Goal: Information Seeking & Learning: Find specific fact

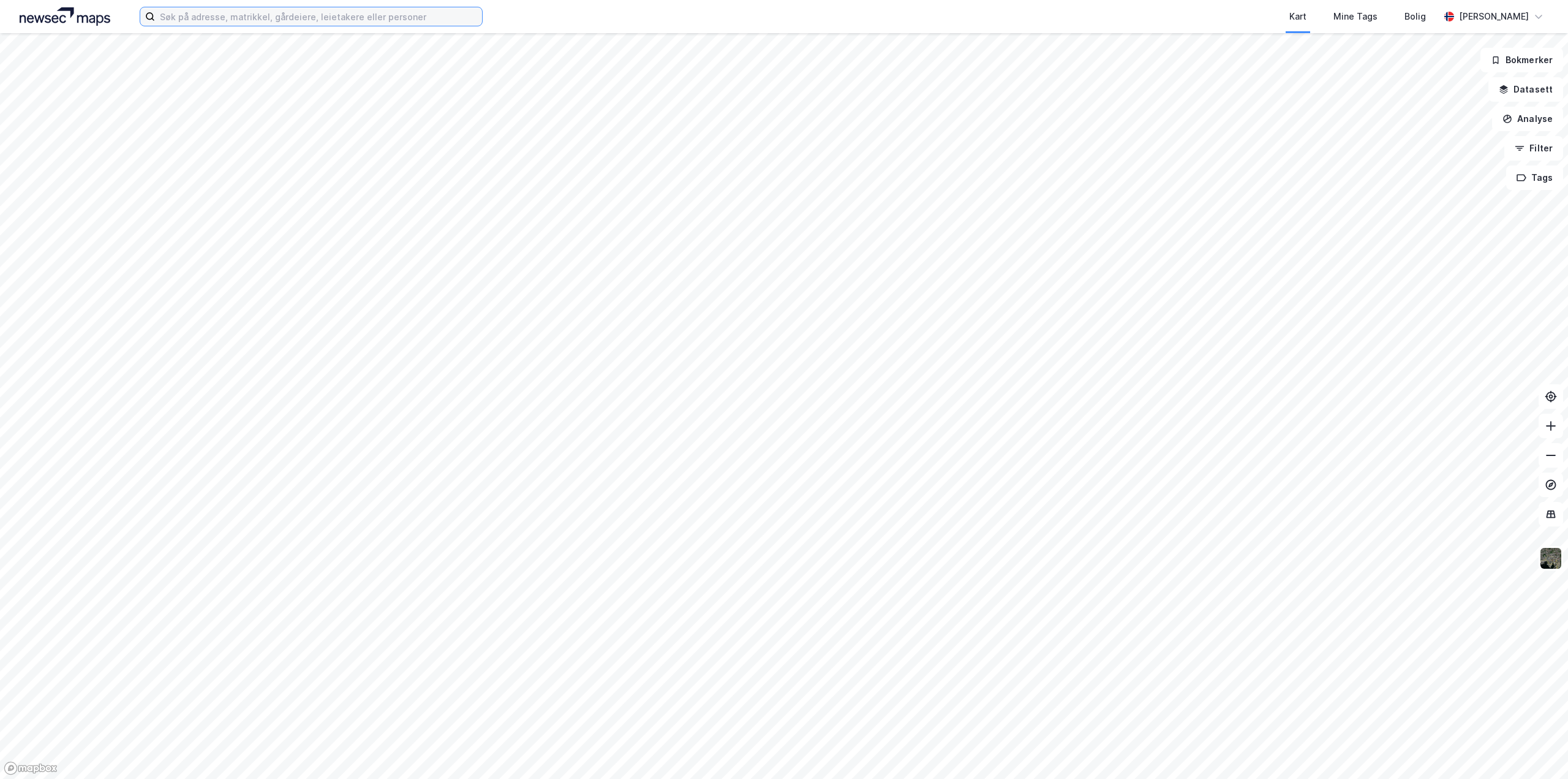
click at [233, 16] on input at bounding box center [318, 16] width 327 height 18
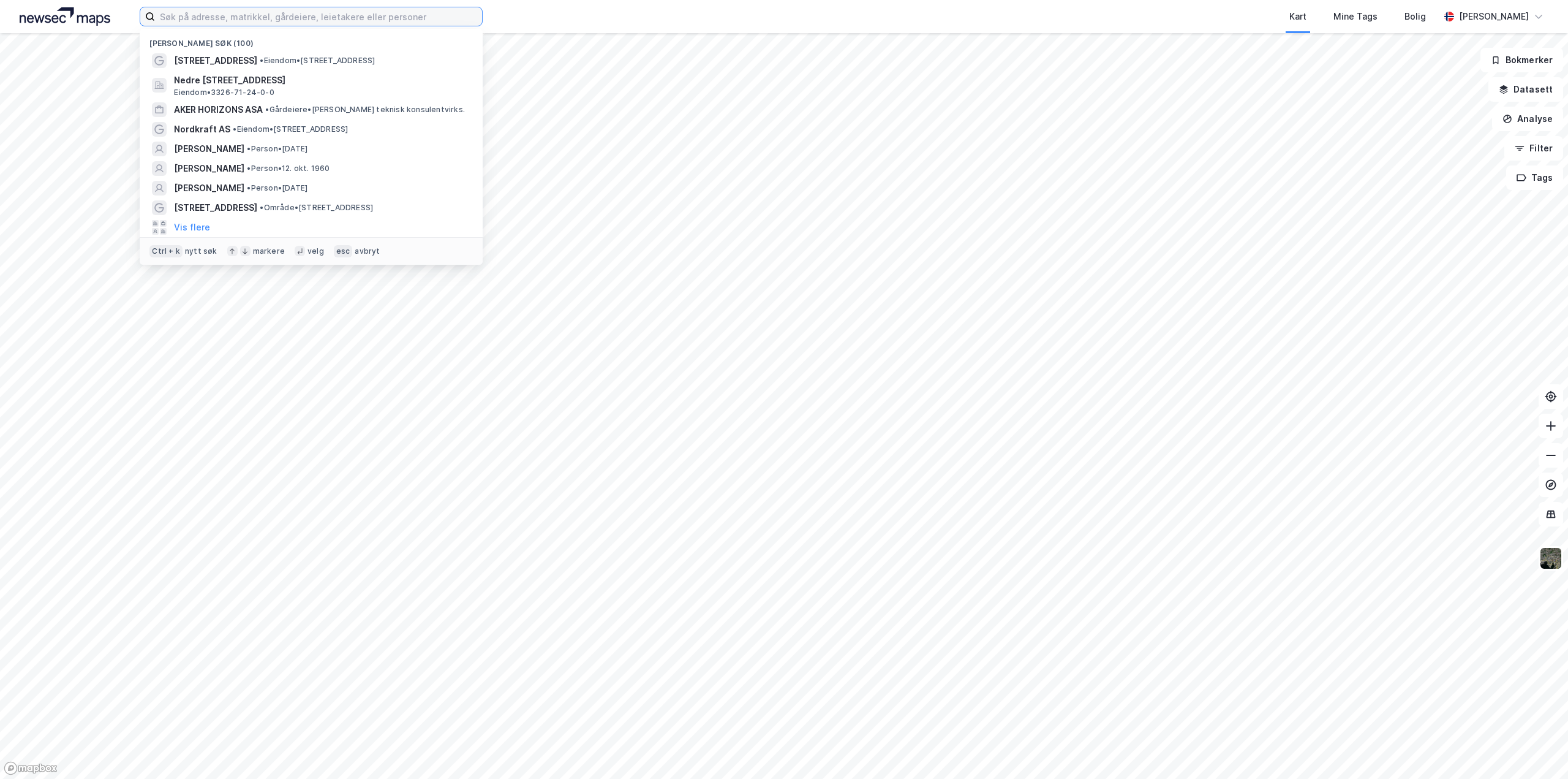
paste input "[PERSON_NAME]"
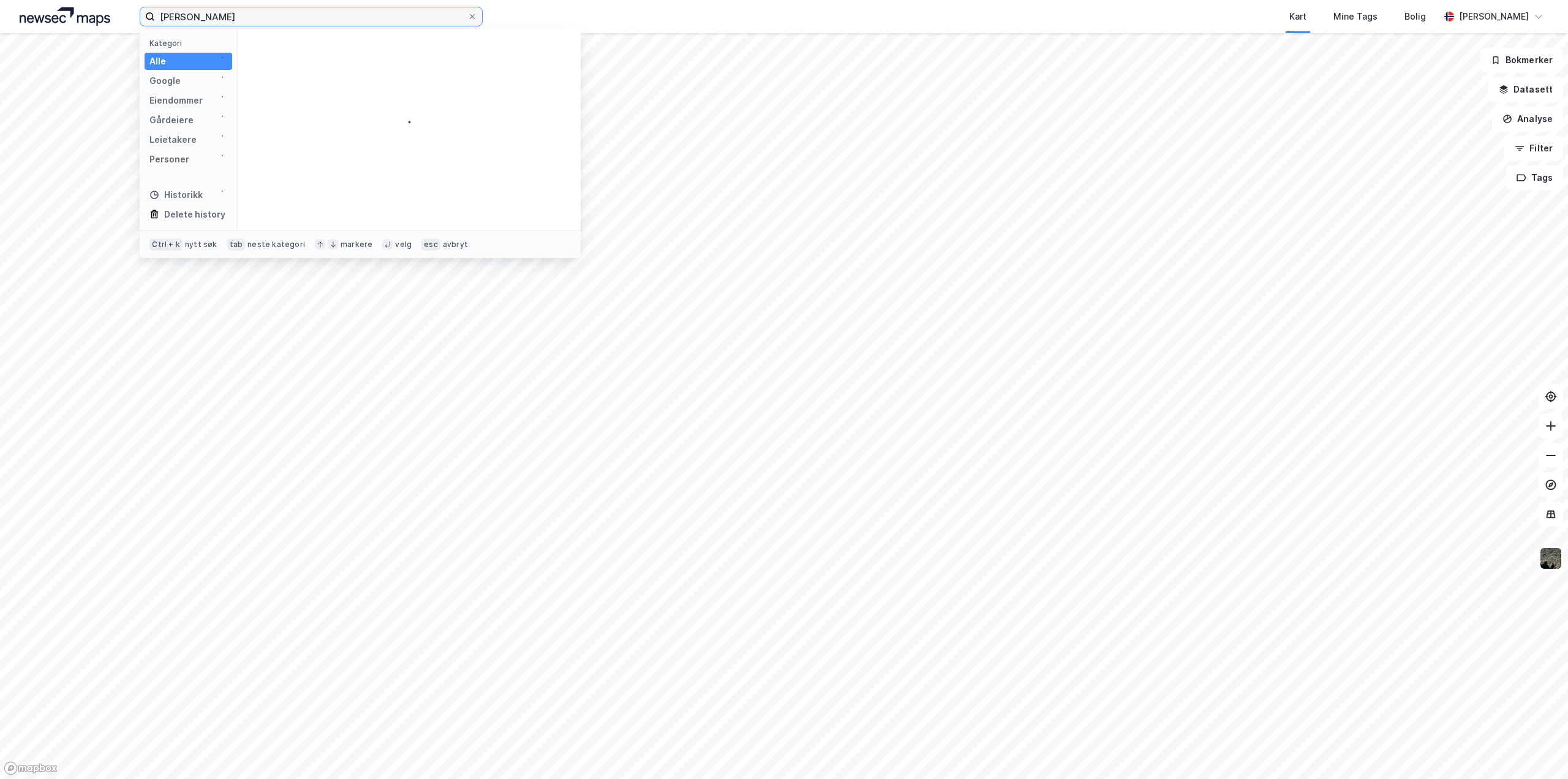
type input "[PERSON_NAME]"
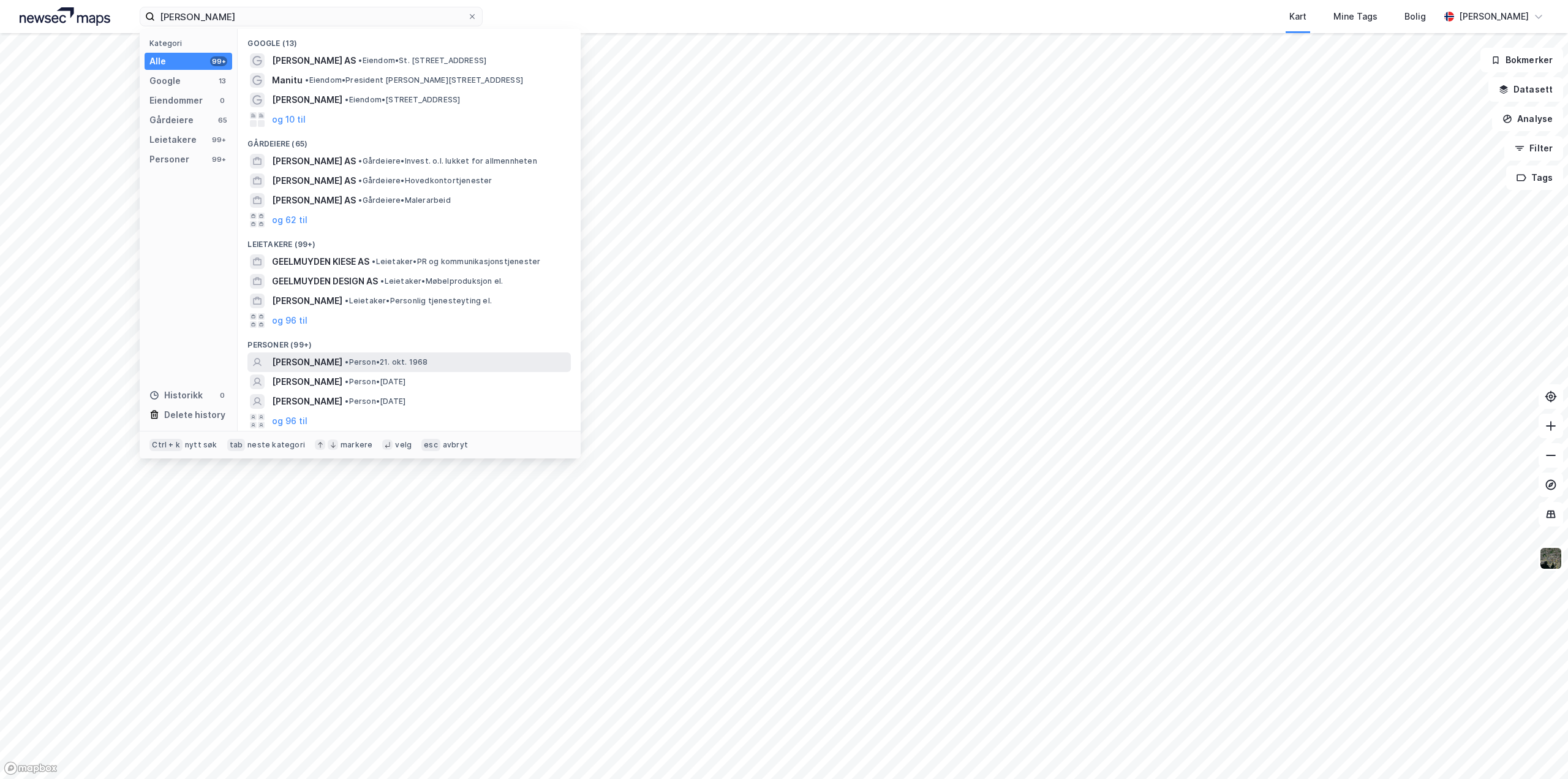
click at [303, 355] on span "[PERSON_NAME]" at bounding box center [306, 362] width 70 height 14
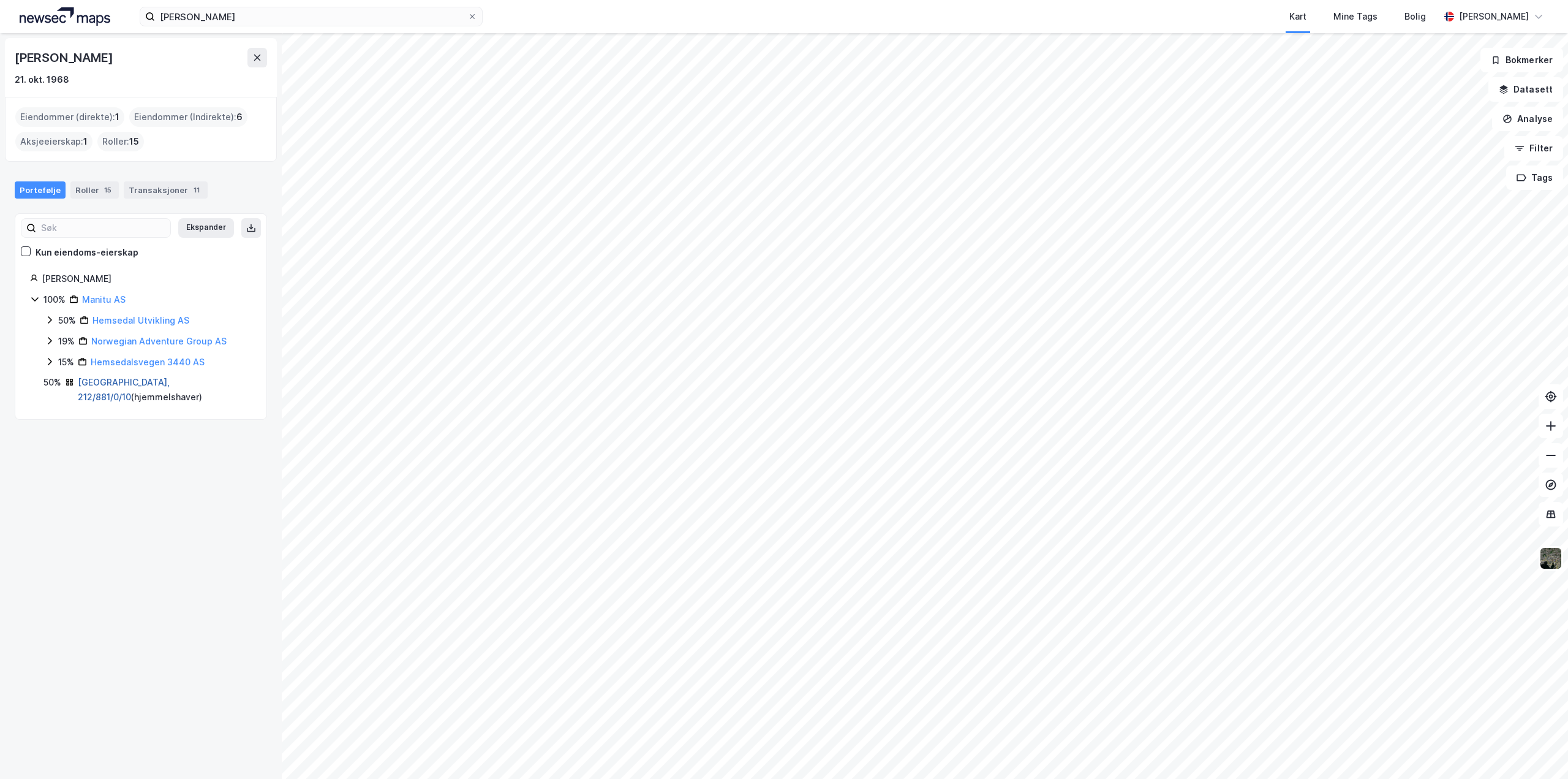
click at [110, 385] on link "[GEOGRAPHIC_DATA], 212/881/0/10" at bounding box center [123, 390] width 92 height 25
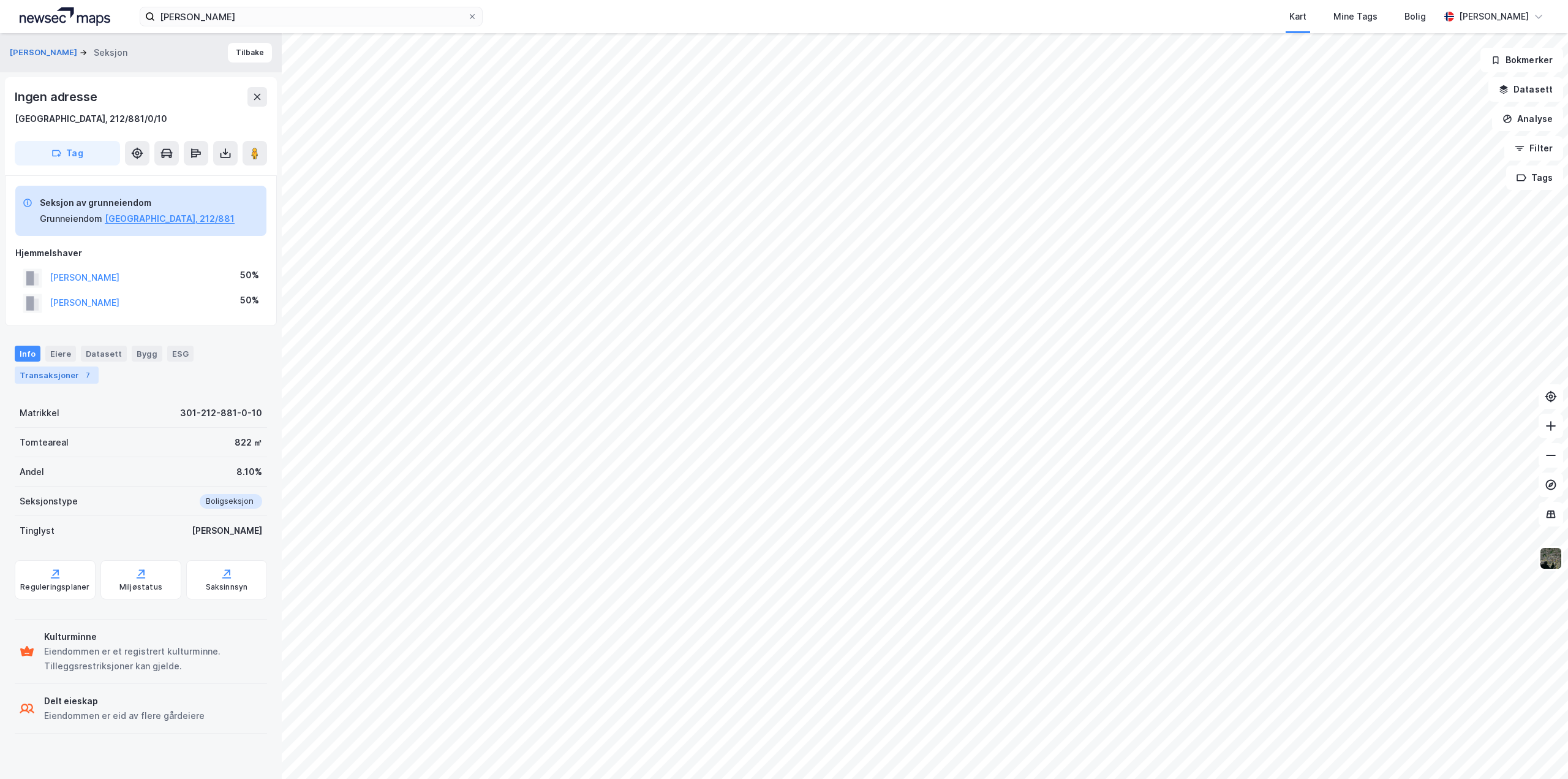
click at [55, 367] on div "Transaksjoner 7" at bounding box center [56, 375] width 84 height 17
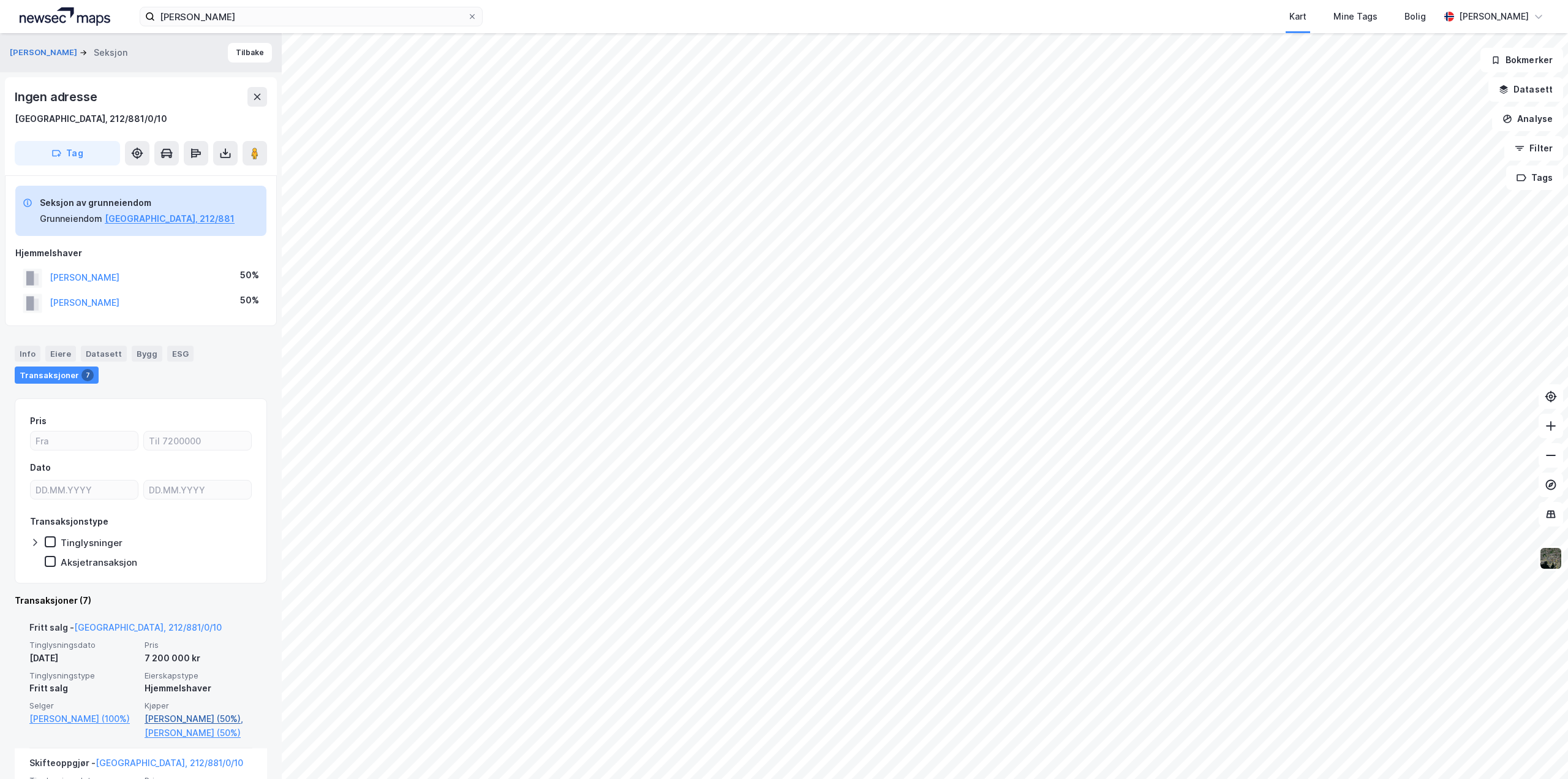
click at [182, 719] on link "[PERSON_NAME] (50%)," at bounding box center [199, 718] width 108 height 14
